Goal: Book appointment/travel/reservation

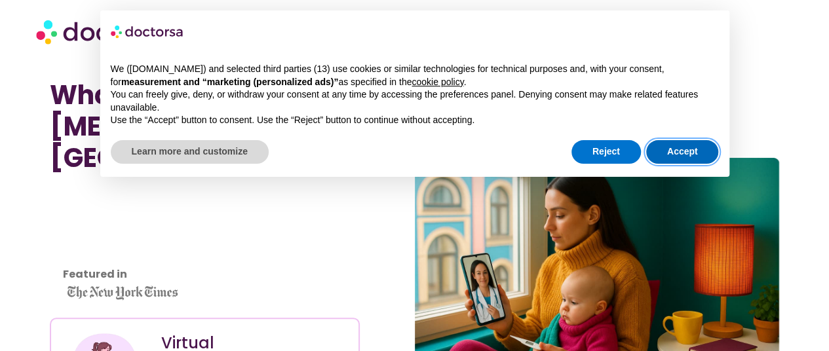
click at [678, 154] on button "Accept" at bounding box center [682, 152] width 73 height 24
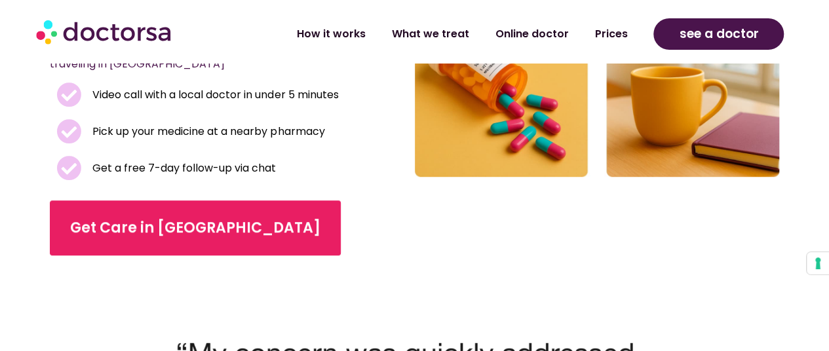
scroll to position [342, 0]
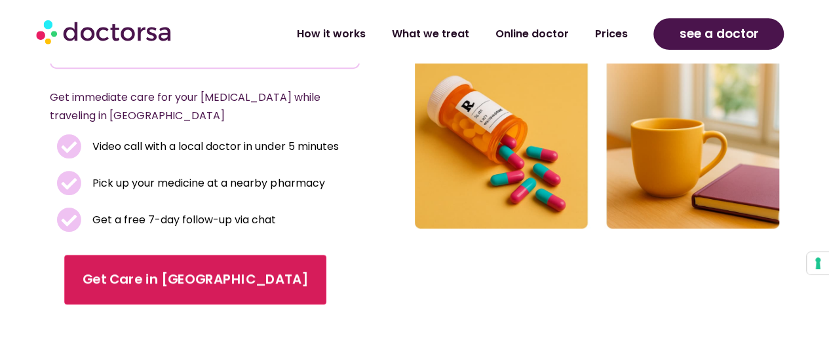
click at [173, 270] on span "Get Care in [GEOGRAPHIC_DATA]" at bounding box center [196, 279] width 226 height 19
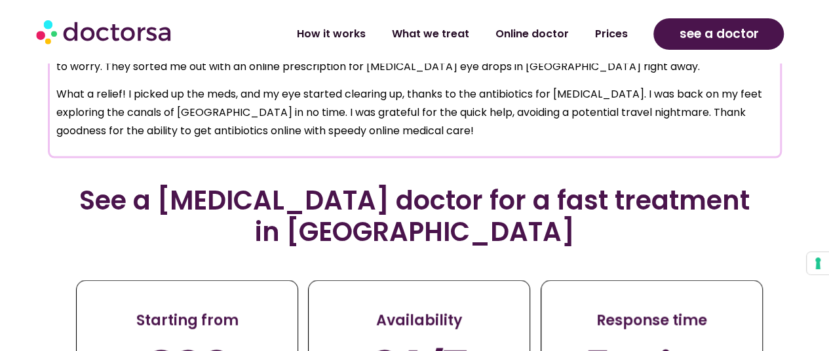
scroll to position [1335, 0]
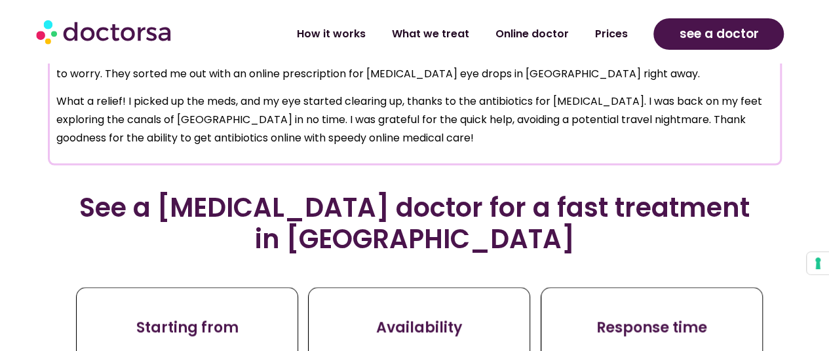
click at [285, 192] on h2 "See a [MEDICAL_DATA] doctor for a fast treatment in [GEOGRAPHIC_DATA]" at bounding box center [414, 223] width 697 height 63
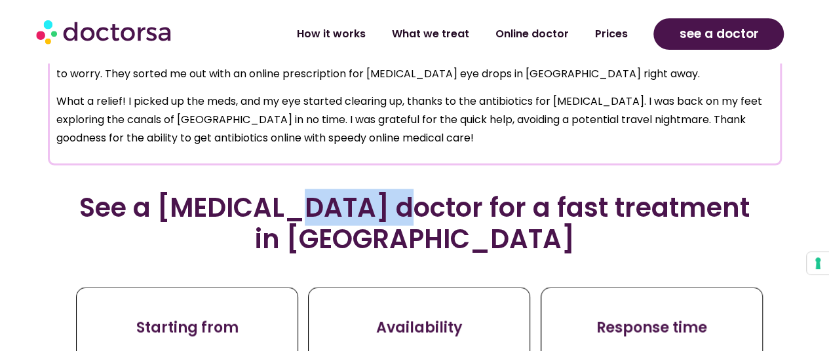
click at [285, 192] on h2 "See a [MEDICAL_DATA] doctor for a fast treatment in [GEOGRAPHIC_DATA]" at bounding box center [414, 223] width 697 height 63
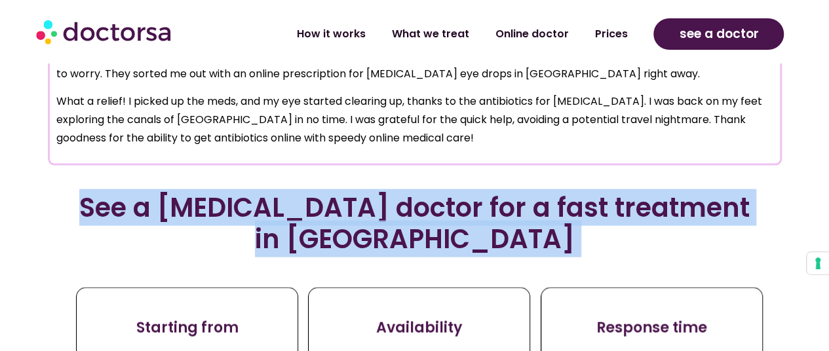
click at [285, 192] on h2 "See a [MEDICAL_DATA] doctor for a fast treatment in [GEOGRAPHIC_DATA]" at bounding box center [414, 223] width 697 height 63
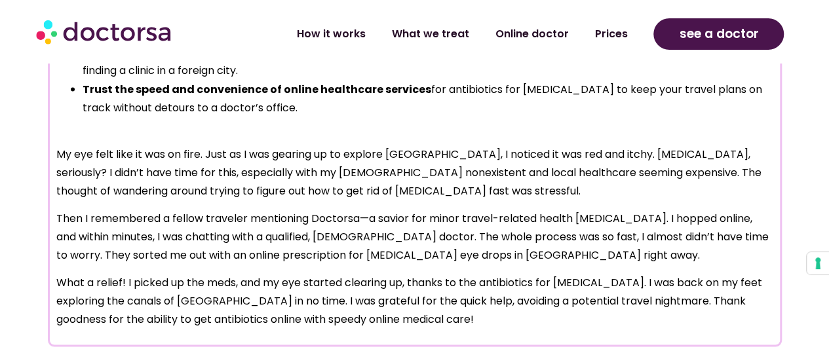
scroll to position [1151, 0]
